Goal: Feedback & Contribution: Leave review/rating

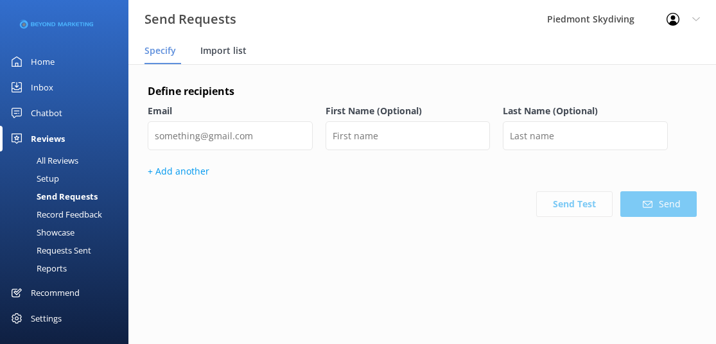
click at [206, 48] on span "Import list" at bounding box center [223, 50] width 46 height 13
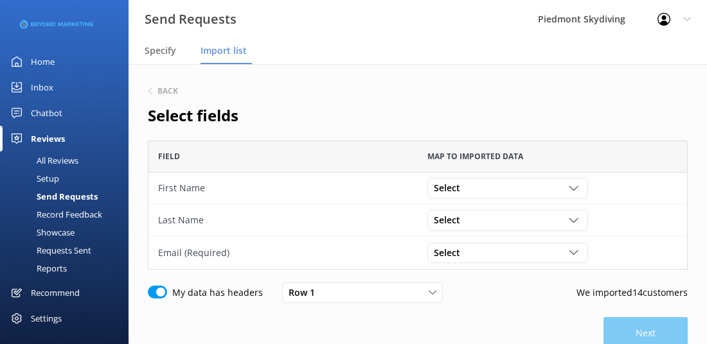
scroll to position [119, 530]
click at [578, 188] on icon "grid" at bounding box center [574, 189] width 10 height 10
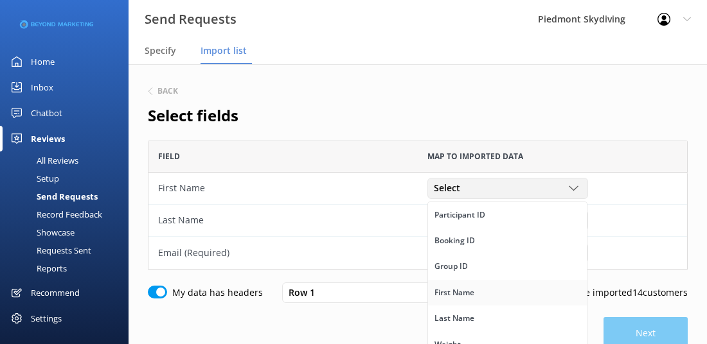
click at [539, 288] on link "First Name" at bounding box center [507, 293] width 159 height 26
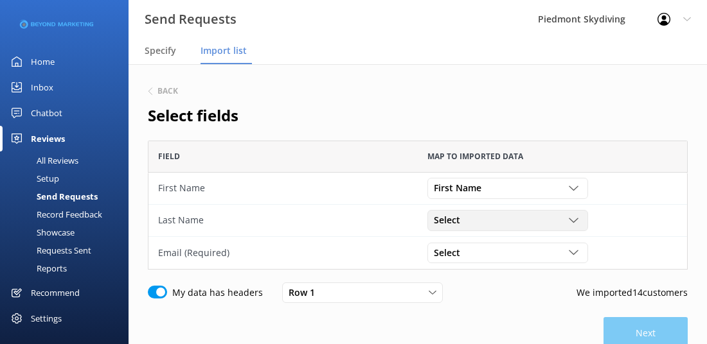
click at [577, 221] on icon "grid" at bounding box center [574, 221] width 10 height 10
click at [549, 274] on link "Last Name" at bounding box center [507, 278] width 159 height 26
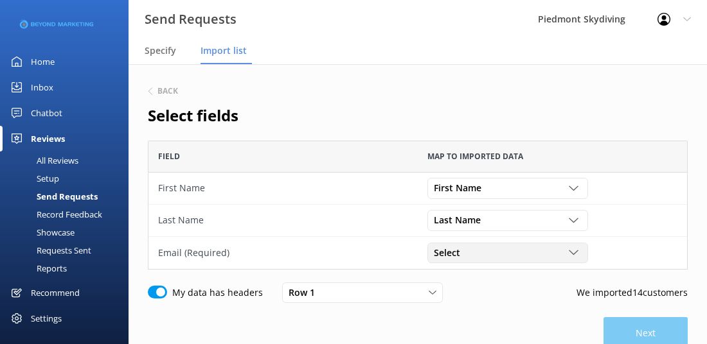
click at [576, 256] on icon "grid" at bounding box center [574, 253] width 10 height 10
click at [501, 287] on link "Email" at bounding box center [507, 285] width 159 height 26
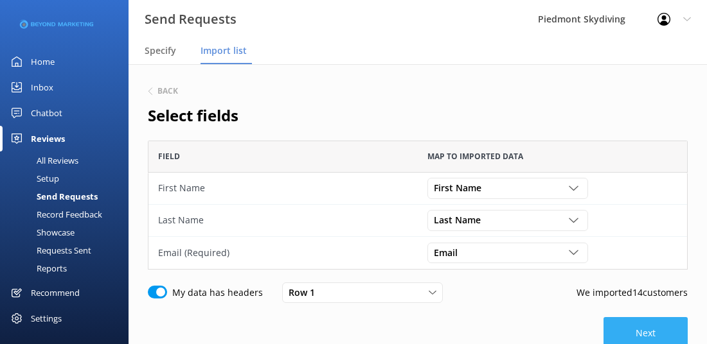
click at [635, 335] on button "Next" at bounding box center [645, 333] width 84 height 32
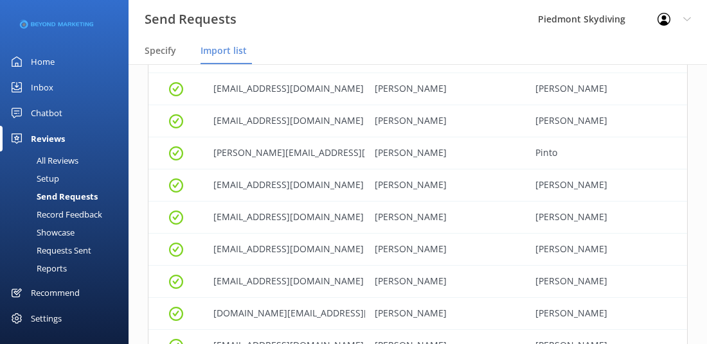
scroll to position [388, 0]
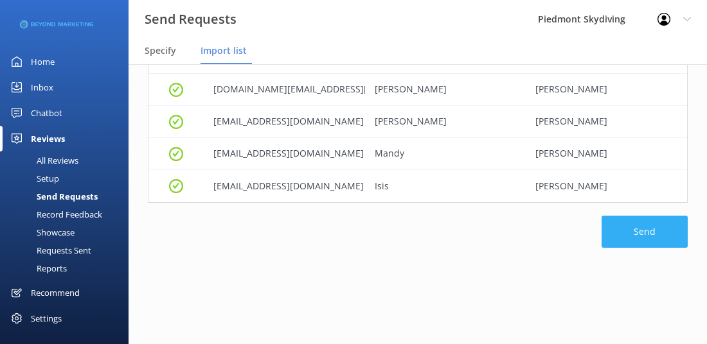
click at [646, 233] on button "Send" at bounding box center [644, 232] width 86 height 32
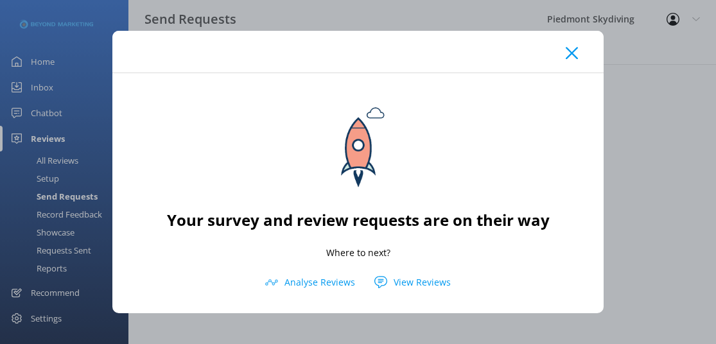
click at [570, 57] on icon at bounding box center [572, 53] width 12 height 13
